Goal: Find specific page/section

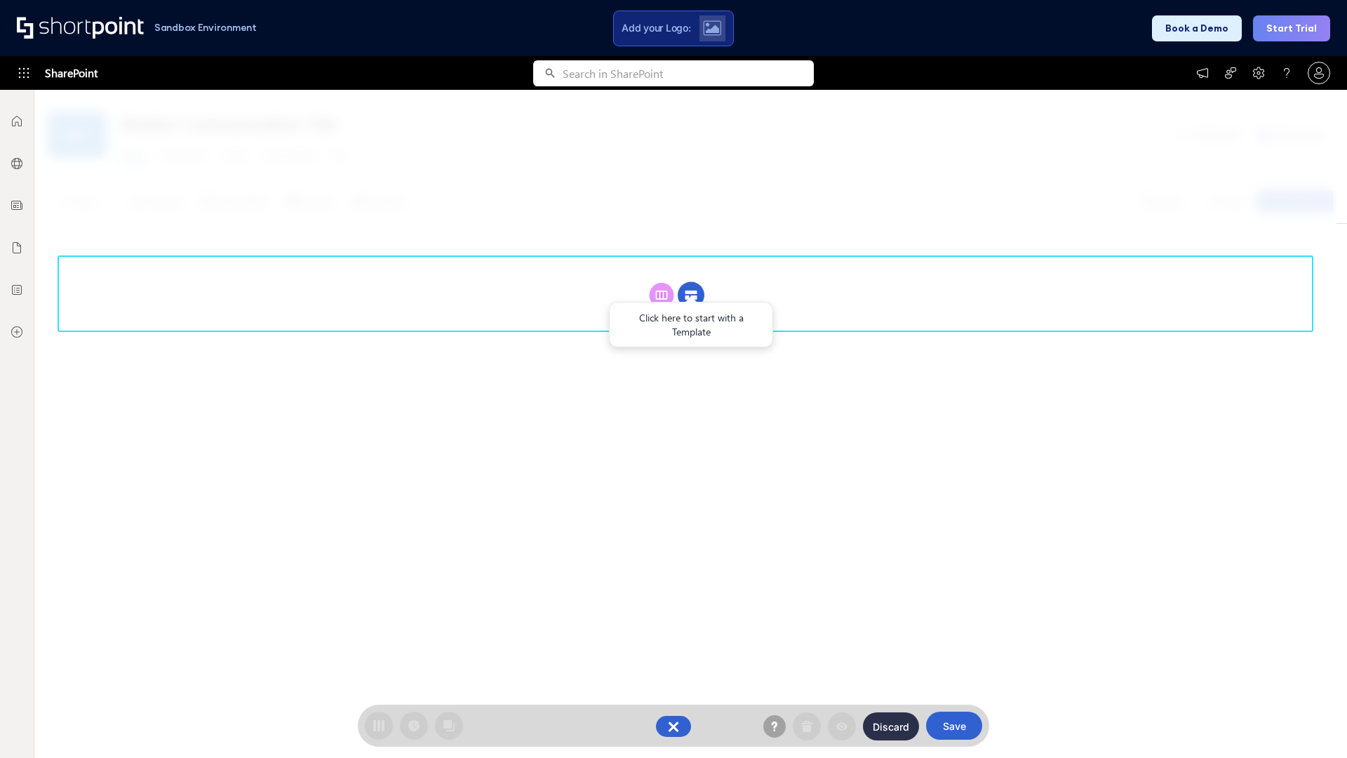
click at [691, 295] on circle at bounding box center [691, 295] width 27 height 27
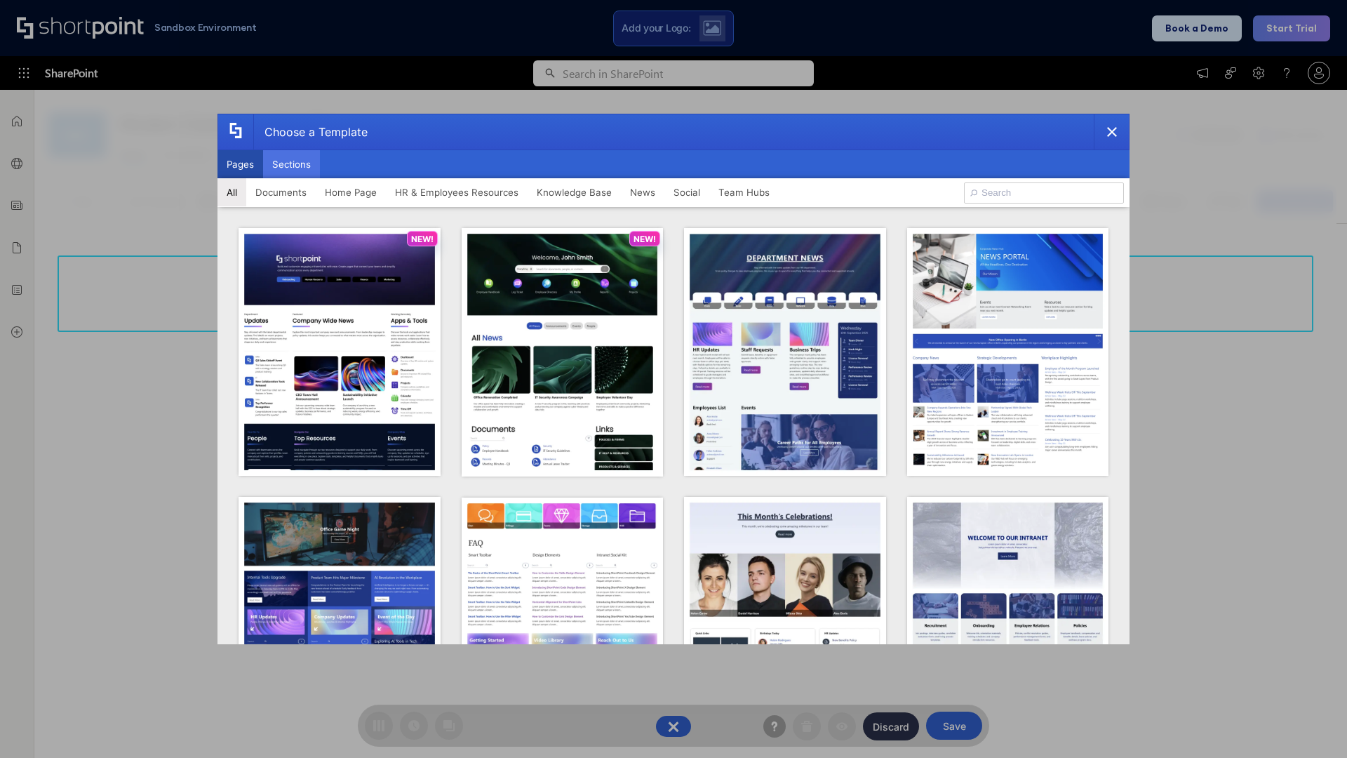
click at [291, 164] on button "Sections" at bounding box center [291, 164] width 57 height 28
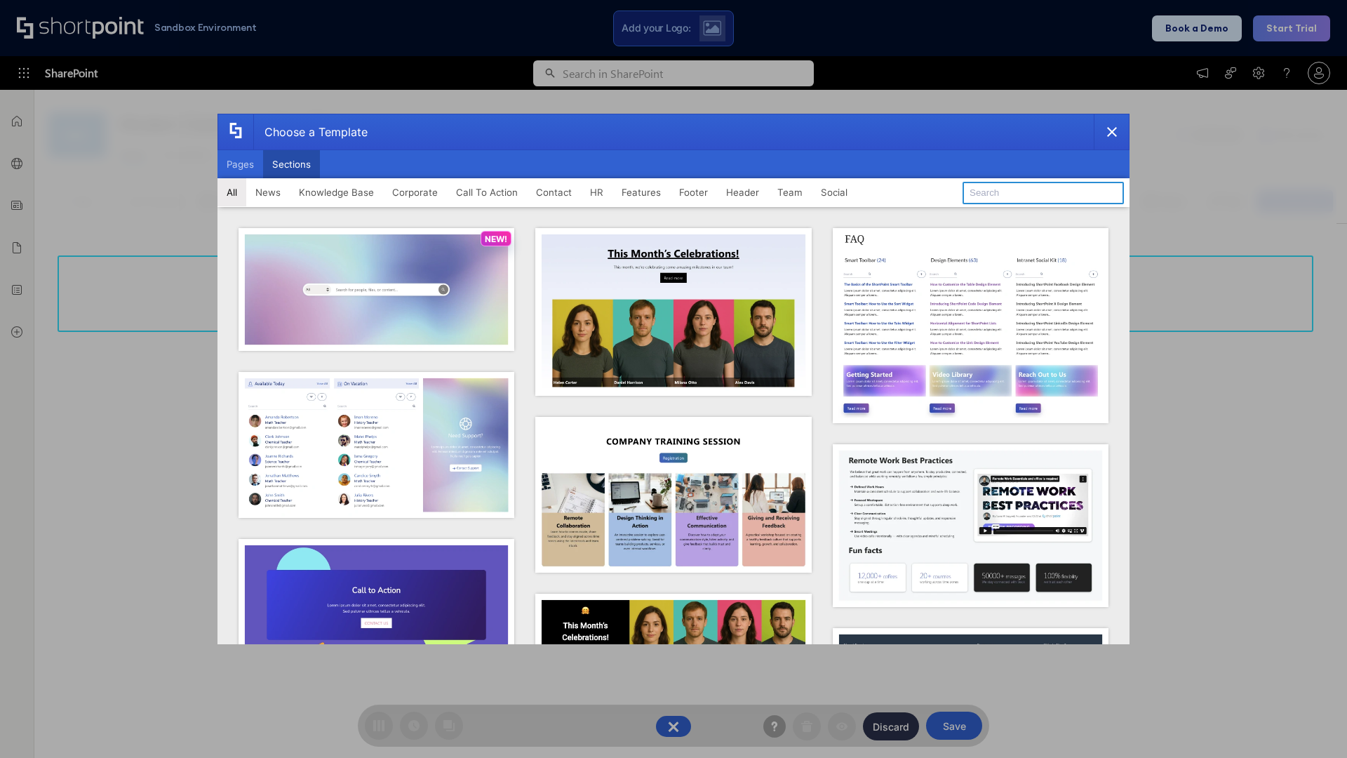
type input "Team Dashboard 1"
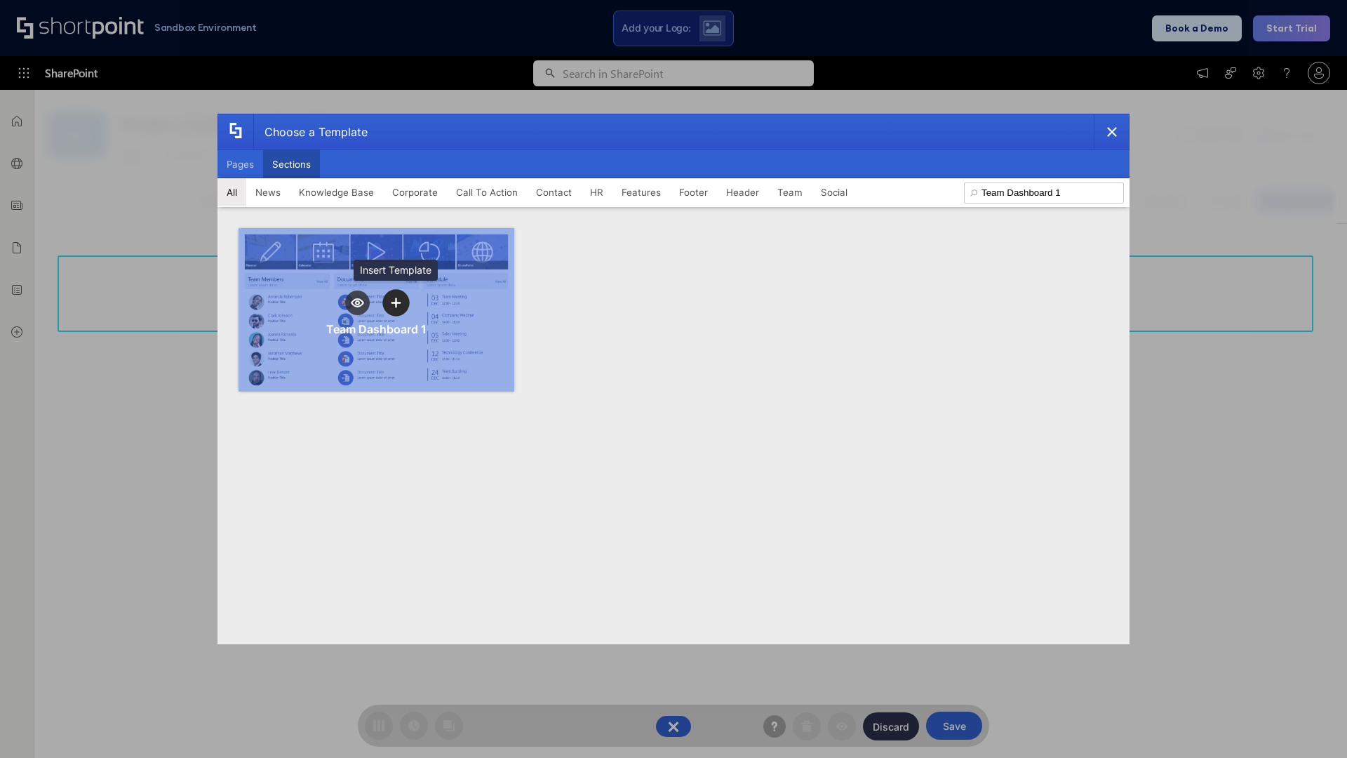
click at [396, 302] on icon "template selector" at bounding box center [396, 302] width 10 height 10
